Goal: Find specific page/section: Find specific page/section

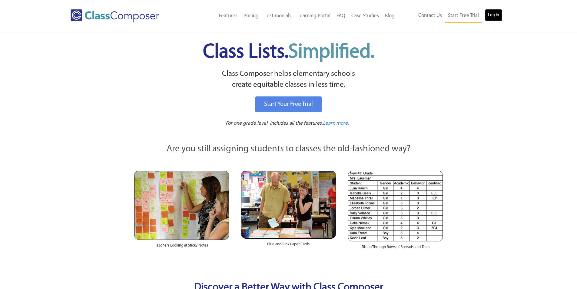
drag, startPoint x: 0, startPoint y: 0, endPoint x: 494, endPoint y: 16, distance: 494.1
click at [495, 14] on link "Log In" at bounding box center [493, 15] width 17 height 12
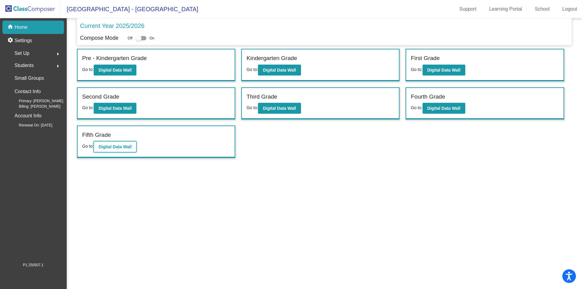
click at [111, 144] on b "Digital Data Wall" at bounding box center [115, 146] width 33 height 5
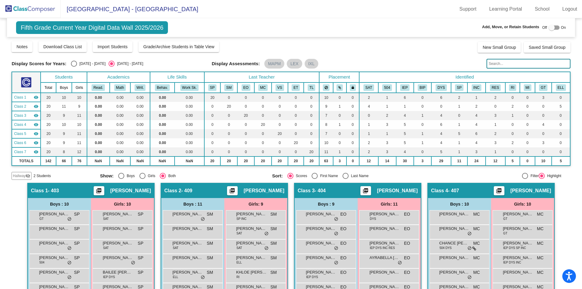
click at [25, 7] on img at bounding box center [30, 9] width 61 height 18
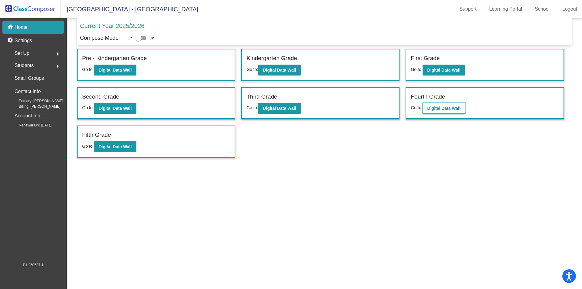
click at [440, 110] on b "Digital Data Wall" at bounding box center [443, 108] width 33 height 5
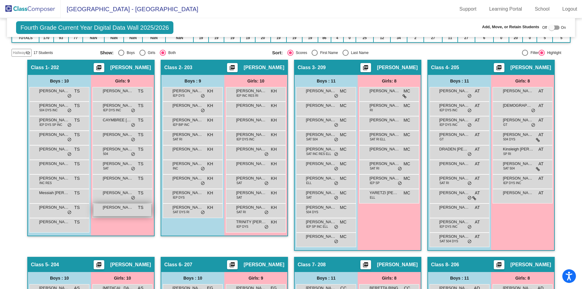
scroll to position [152, 0]
